Goal: Transaction & Acquisition: Purchase product/service

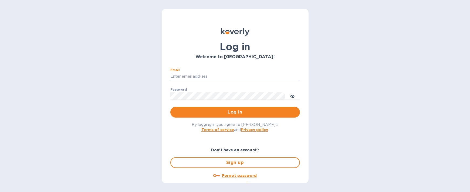
type input "[EMAIL_ADDRESS][DOMAIN_NAME]"
click at [215, 109] on span "Log in" at bounding box center [235, 112] width 121 height 6
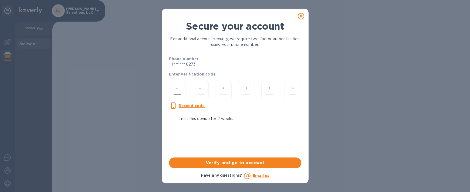
click at [179, 87] on input "number" at bounding box center [178, 90] width 8 height 10
type input "6"
type input "9"
type input "8"
type input "7"
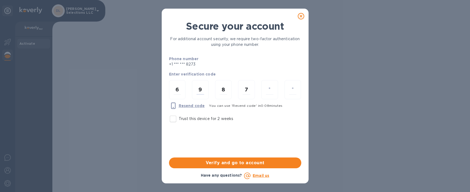
type input "9"
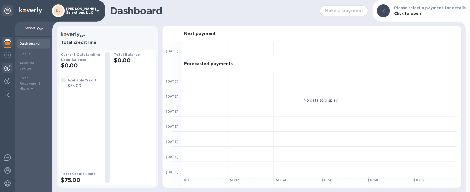
click at [8, 69] on img at bounding box center [7, 68] width 6 height 6
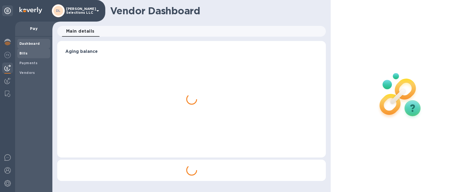
click at [34, 53] on span "Bills" at bounding box center [33, 53] width 29 height 5
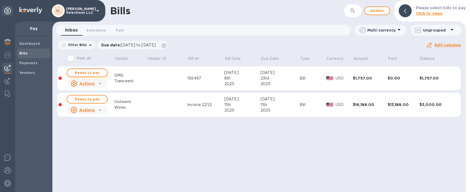
click at [97, 72] on span "Ready to pay" at bounding box center [87, 73] width 31 height 6
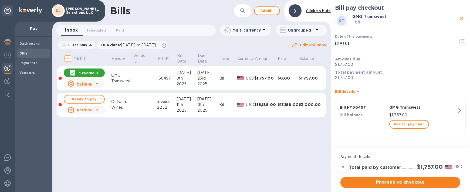
click at [408, 183] on span "Proceed to checkout" at bounding box center [400, 182] width 111 height 6
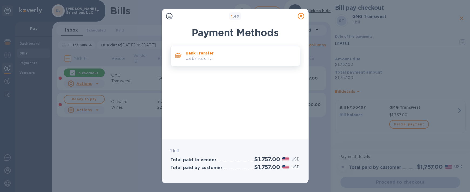
click at [211, 56] on p "Bank Transfer" at bounding box center [241, 52] width 110 height 5
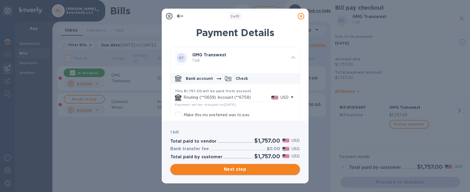
click at [242, 167] on span "Next step" at bounding box center [235, 169] width 121 height 6
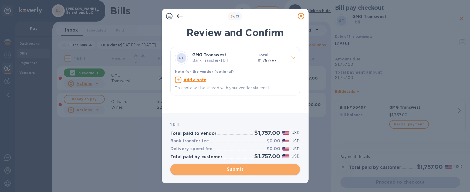
click at [252, 169] on span "Submit" at bounding box center [235, 169] width 121 height 6
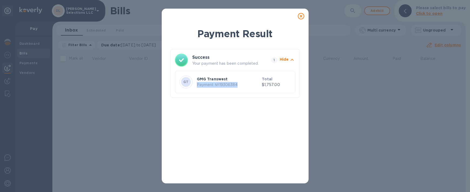
drag, startPoint x: 239, startPoint y: 83, endPoint x: 197, endPoint y: 85, distance: 41.6
click at [197, 85] on p "Payment № 19306384" at bounding box center [228, 85] width 63 height 6
copy p "Payment № 19306384"
